Goal: Book appointment/travel/reservation

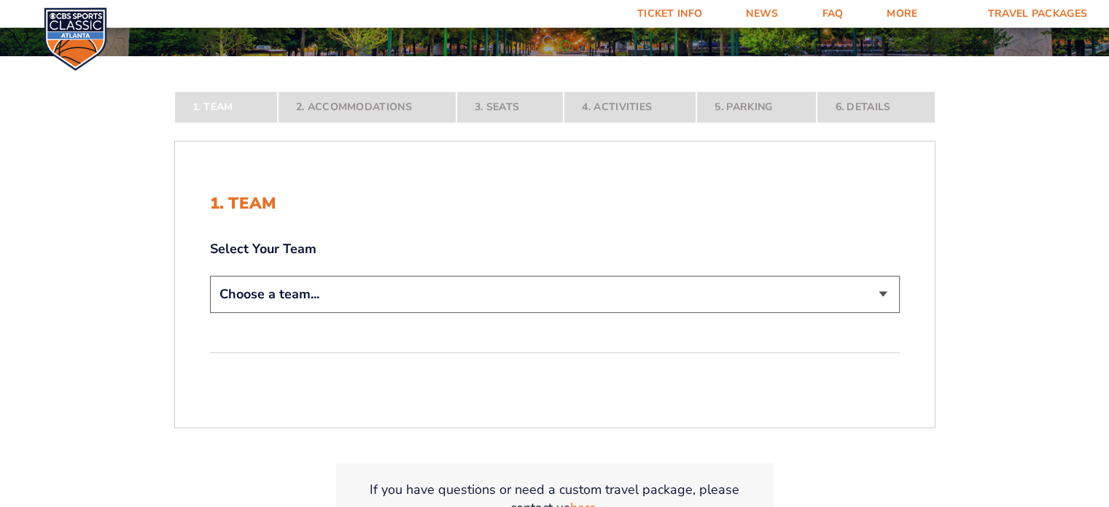
scroll to position [227, 0]
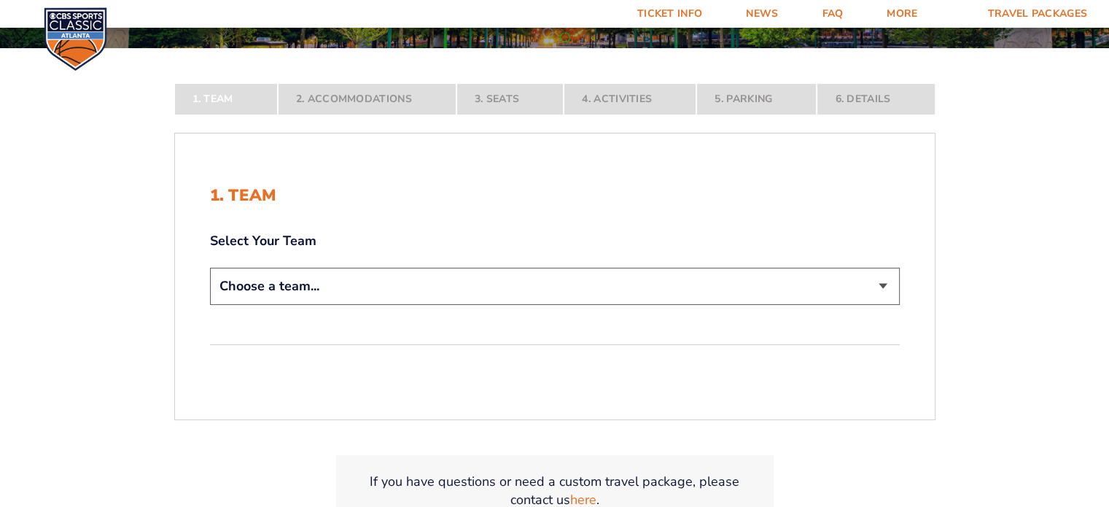
click at [884, 285] on select "Choose a team... [US_STATE] Wildcats [US_STATE] State Buckeyes [US_STATE] Tar H…" at bounding box center [555, 286] width 690 height 37
select select "12956"
click at [210, 305] on select "Choose a team... [US_STATE] Wildcats [US_STATE] State Buckeyes [US_STATE] Tar H…" at bounding box center [555, 286] width 690 height 37
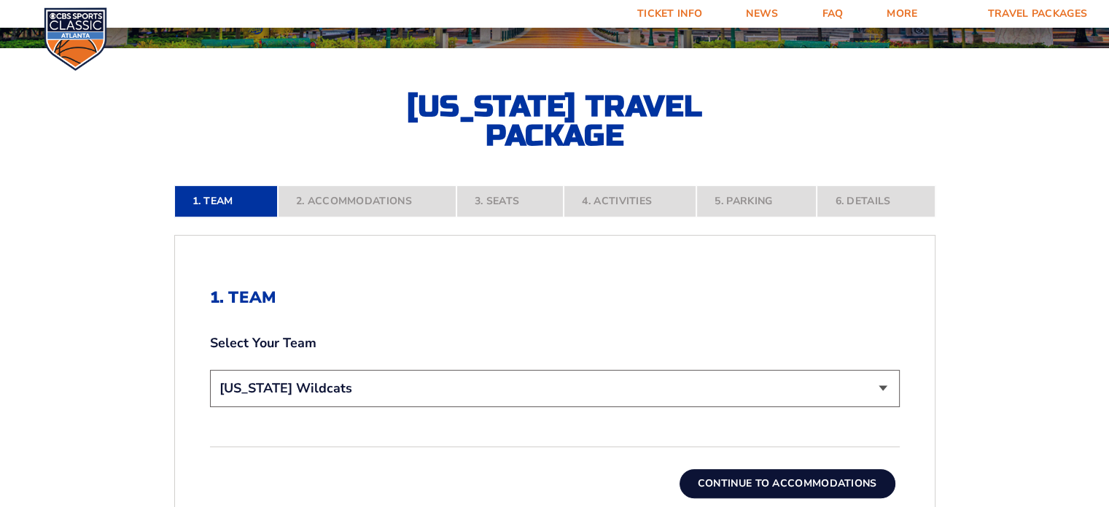
click at [732, 481] on button "Continue To Accommodations" at bounding box center [787, 483] width 216 height 29
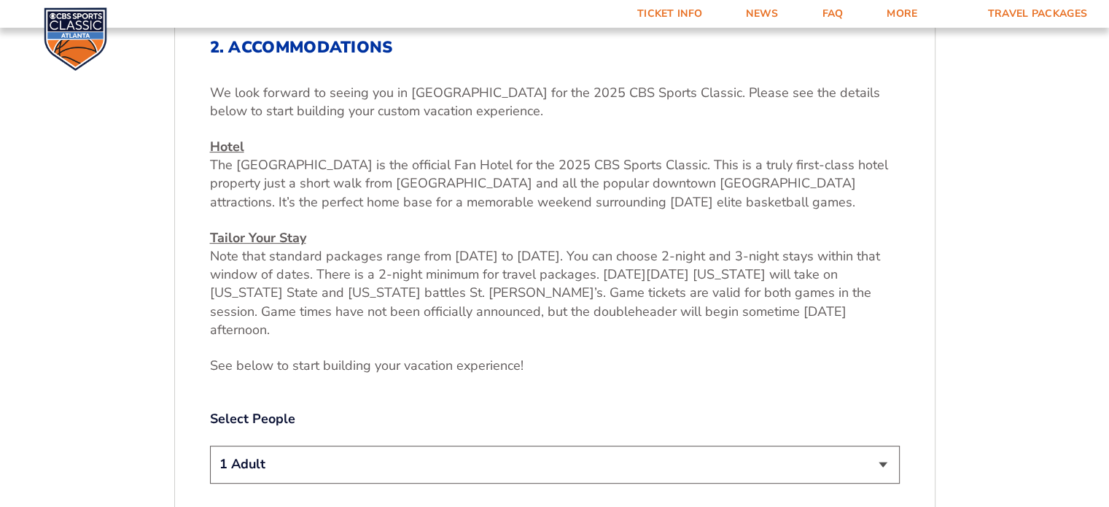
scroll to position [493, 0]
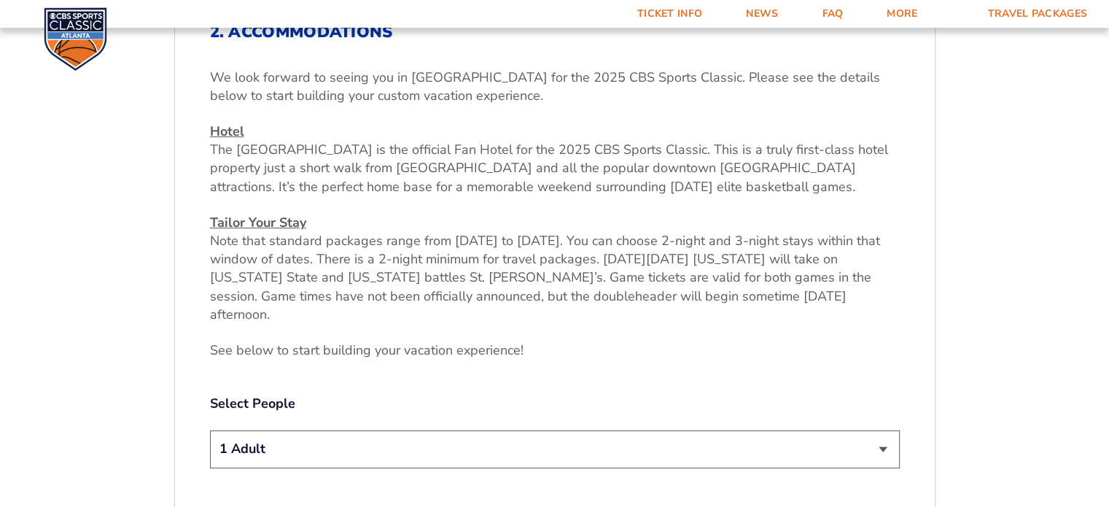
click at [882, 432] on select "1 Adult 2 Adults 3 Adults 4 Adults 2 Adults + 1 Child 2 Adults + 2 Children 2 A…" at bounding box center [555, 448] width 690 height 37
select select "2 Adults"
click at [210, 430] on select "1 Adult 2 Adults 3 Adults 4 Adults 2 Adults + 1 Child 2 Adults + 2 Children 2 A…" at bounding box center [555, 448] width 690 height 37
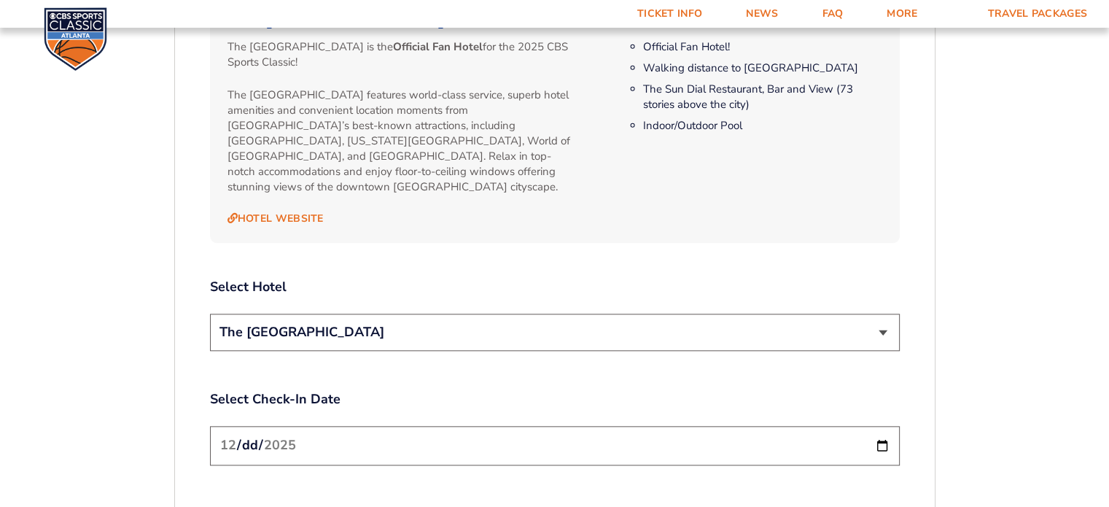
scroll to position [1640, 0]
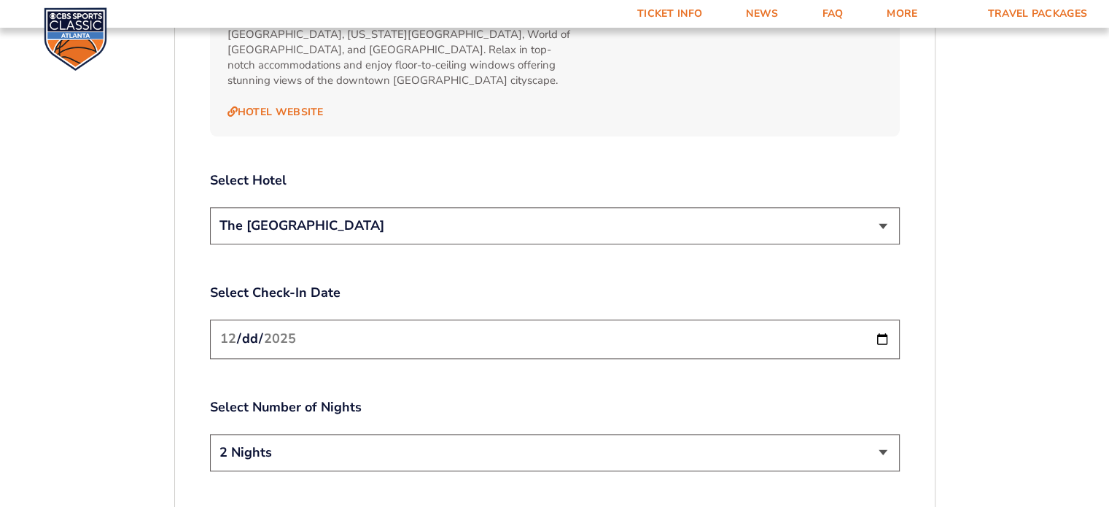
click at [881, 207] on select "The [GEOGRAPHIC_DATA]" at bounding box center [555, 225] width 690 height 37
click at [880, 319] on input "[DATE]" at bounding box center [555, 338] width 690 height 39
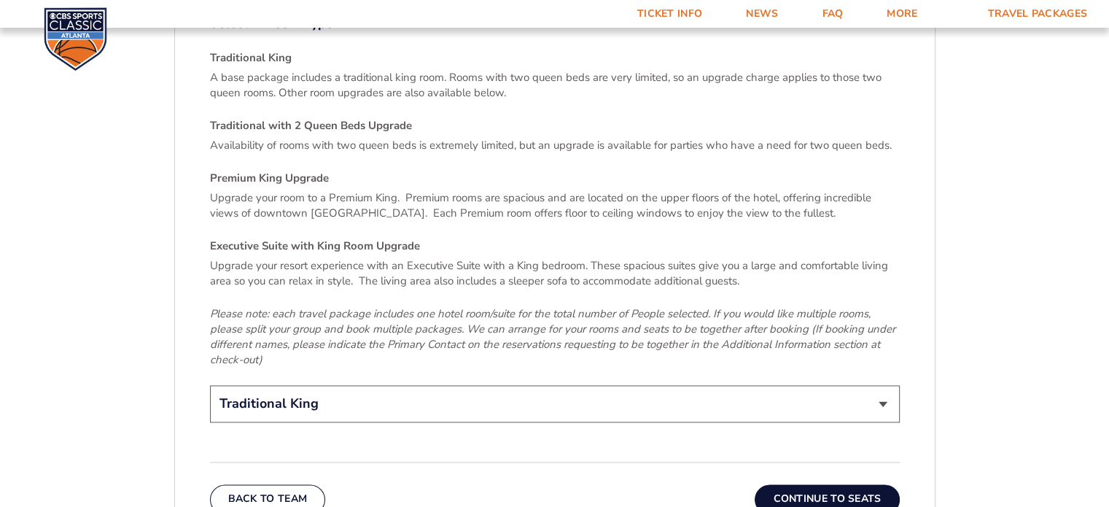
scroll to position [2242, 0]
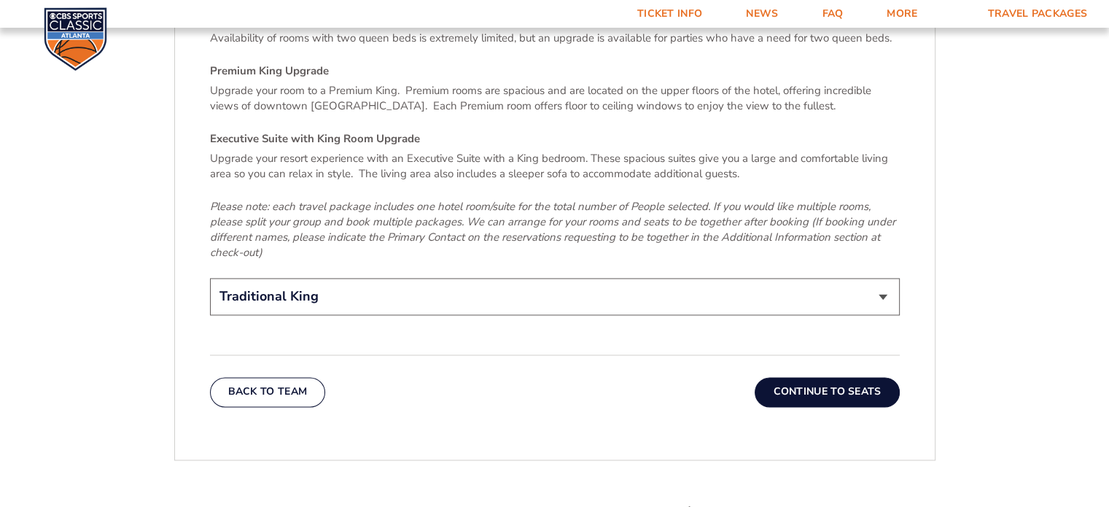
click at [841, 377] on button "Continue To Seats" at bounding box center [827, 391] width 144 height 29
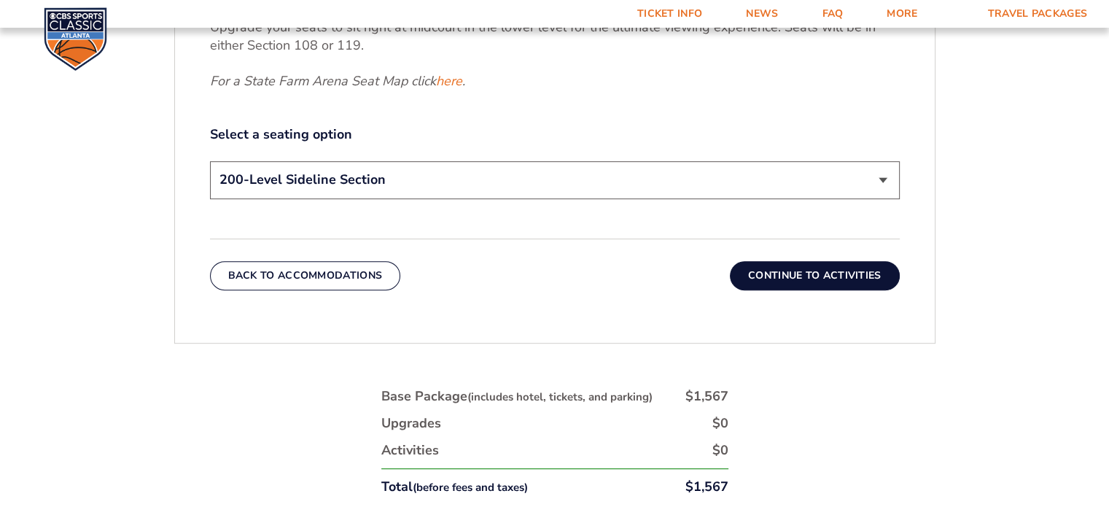
scroll to position [747, 0]
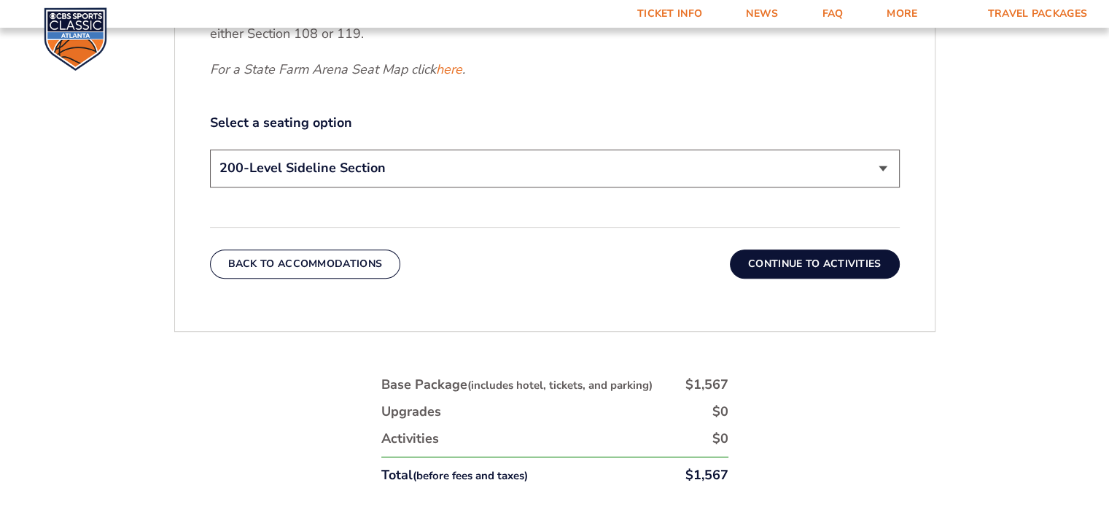
click at [829, 262] on button "Continue To Activities" at bounding box center [815, 263] width 170 height 29
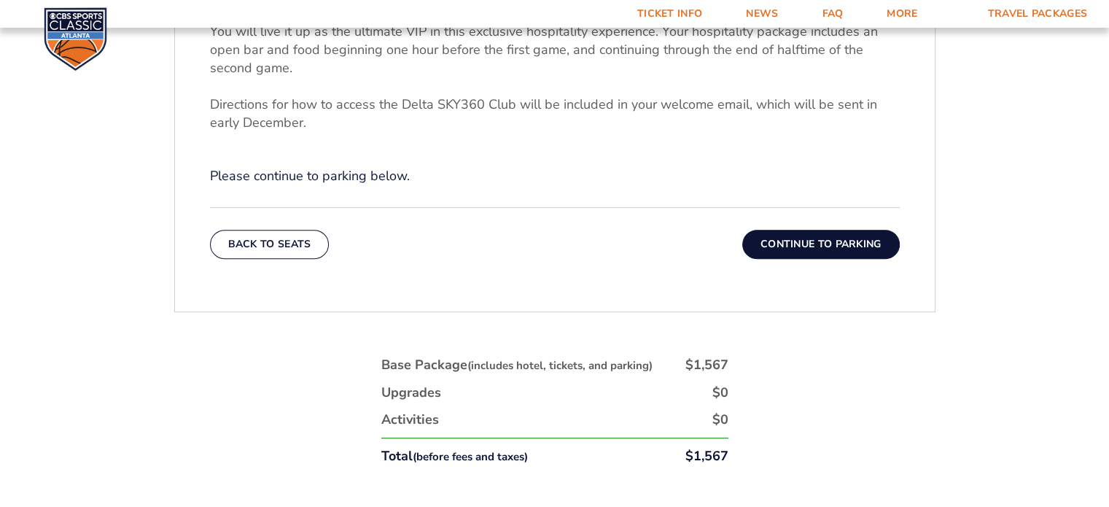
scroll to position [615, 0]
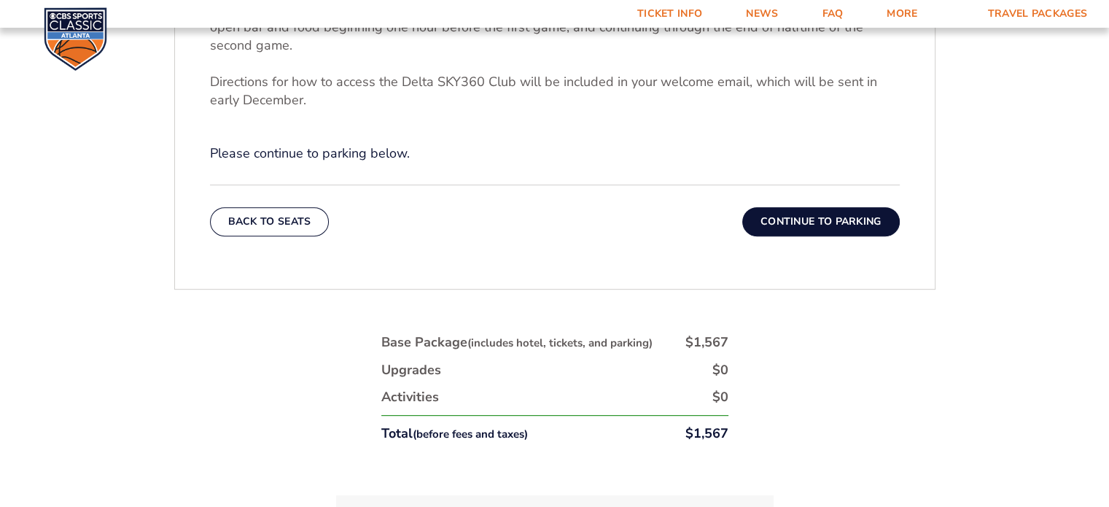
click at [799, 230] on button "Continue To Parking" at bounding box center [820, 221] width 157 height 29
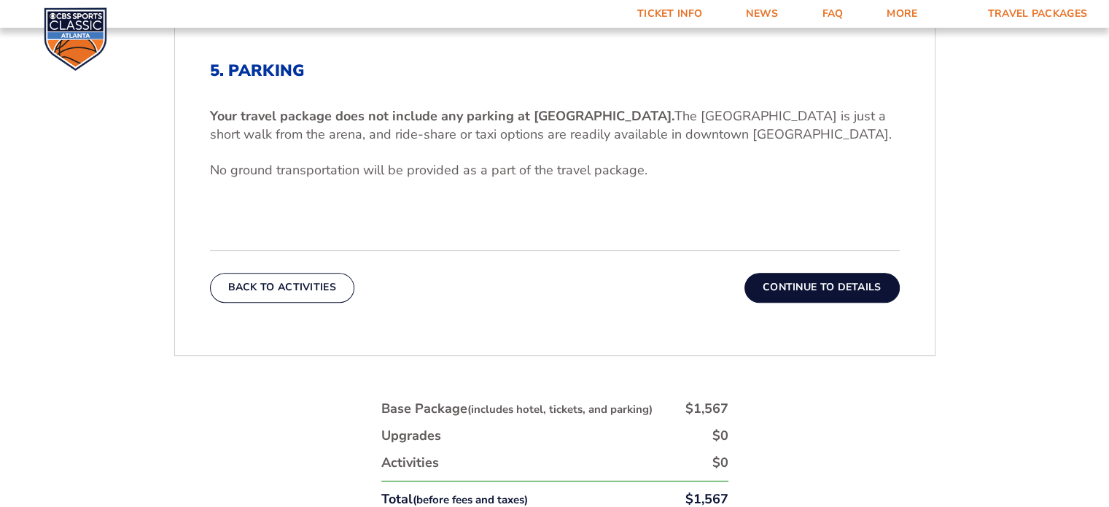
scroll to position [461, 0]
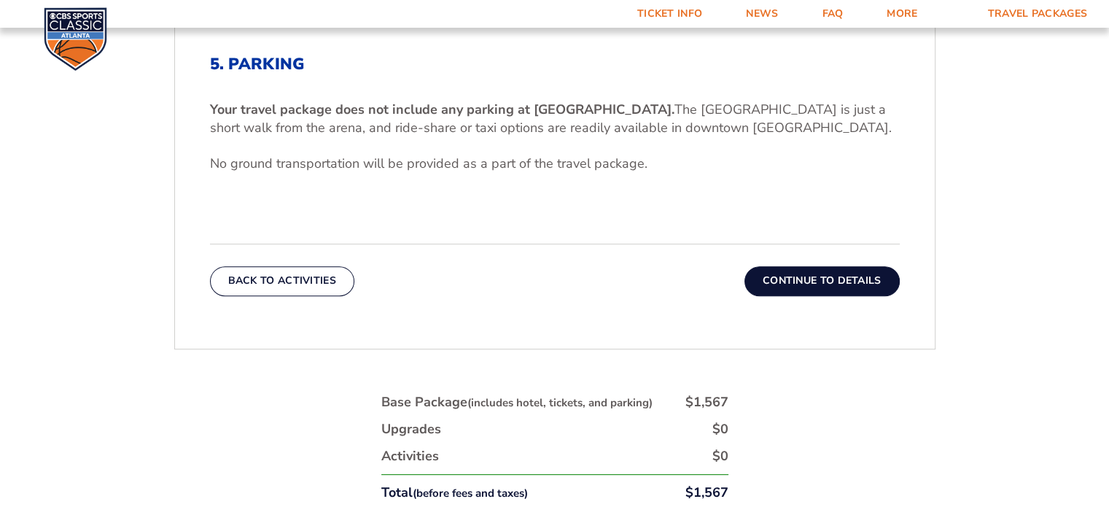
click at [825, 281] on button "Continue To Details" at bounding box center [821, 280] width 155 height 29
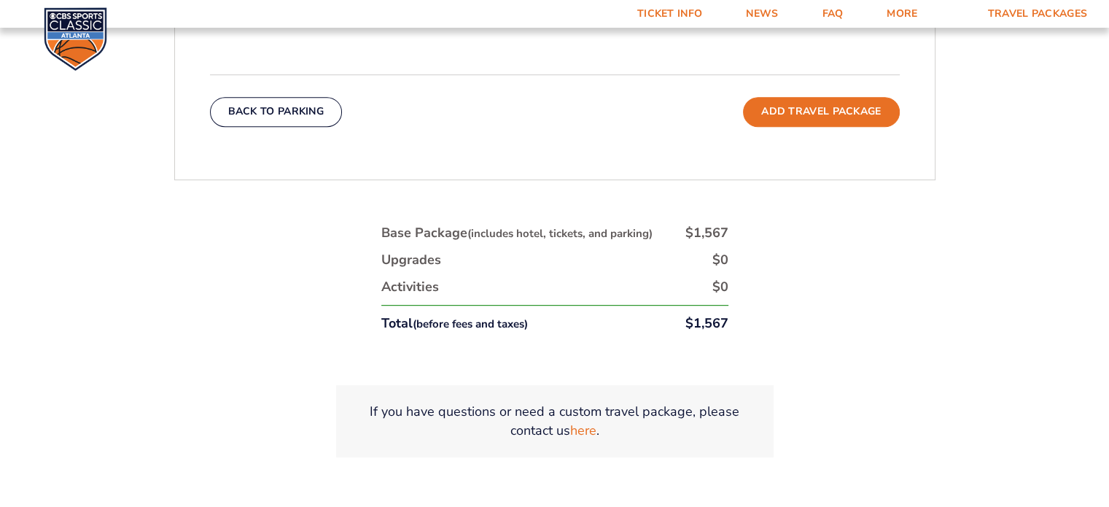
scroll to position [729, 0]
